Goal: Check status

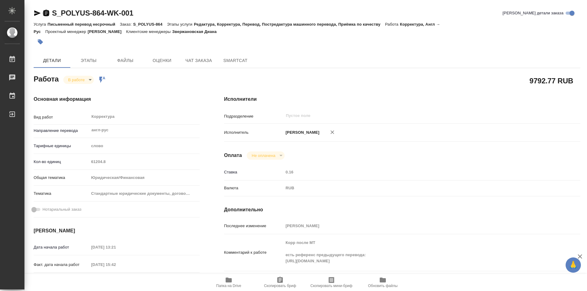
click at [44, 13] on icon "button" at bounding box center [46, 13] width 6 height 6
click at [88, 79] on body "🙏 .cls-1 fill:#fff; AWATERA Kozinets [PERSON_NAME] 0 Чаты График Выйти S_POLYUS…" at bounding box center [293, 145] width 587 height 291
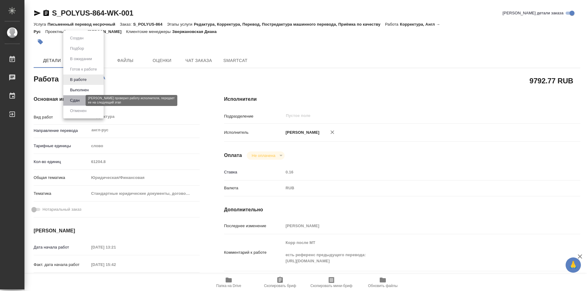
click at [76, 98] on button "Сдан" at bounding box center [74, 100] width 13 height 7
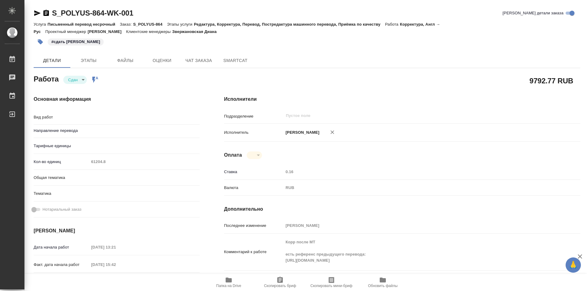
type textarea "Корректура"
type textarea "x"
type input "англ-рус"
type textarea "x"
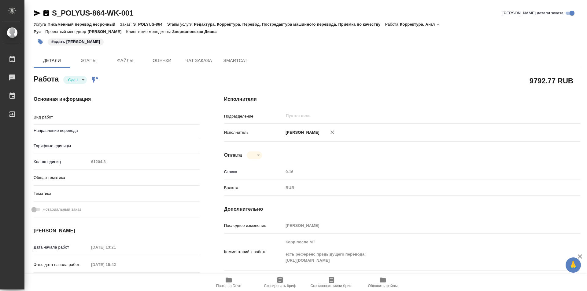
type textarea "x"
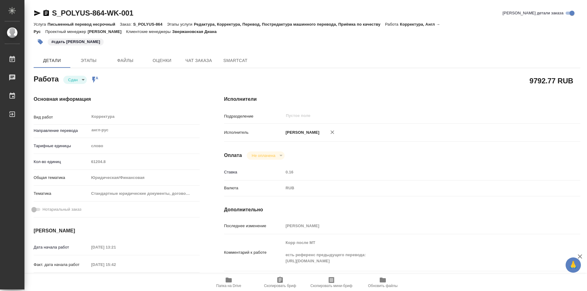
type textarea "x"
